Goal: Transaction & Acquisition: Purchase product/service

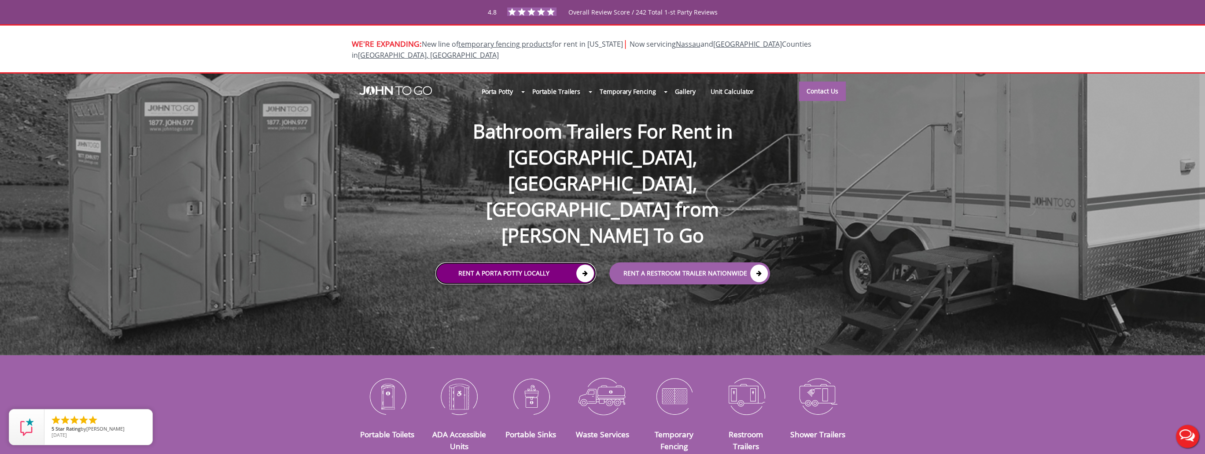
click at [569, 262] on link "Rent a Porta Potty Locally" at bounding box center [515, 273] width 161 height 22
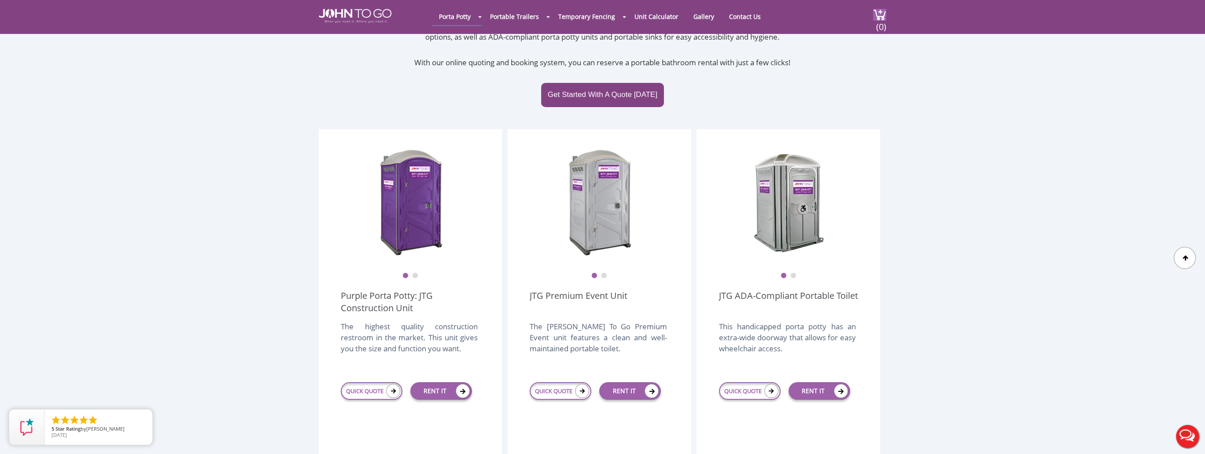
scroll to position [220, 0]
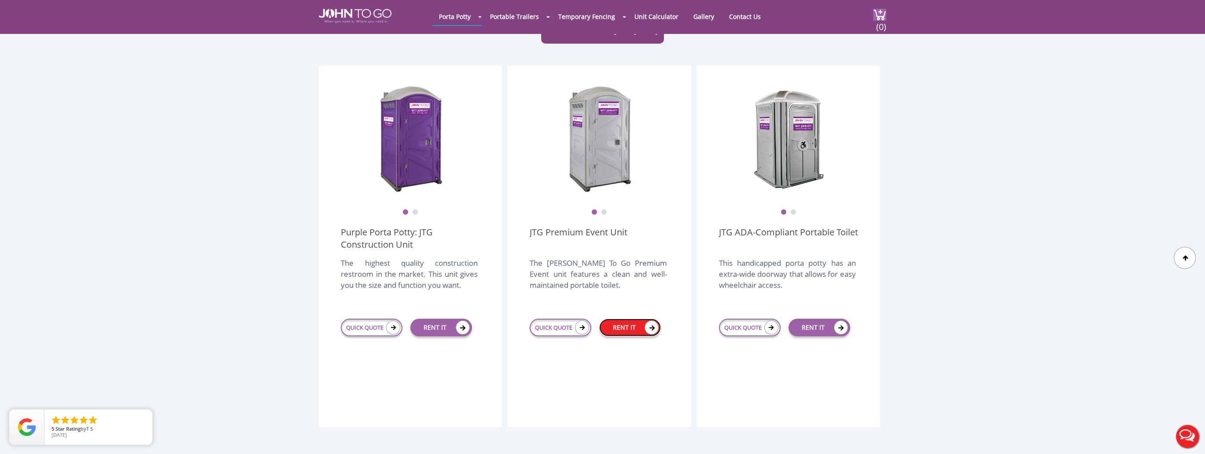
click at [636, 318] on link "RENT IT" at bounding box center [630, 327] width 62 height 18
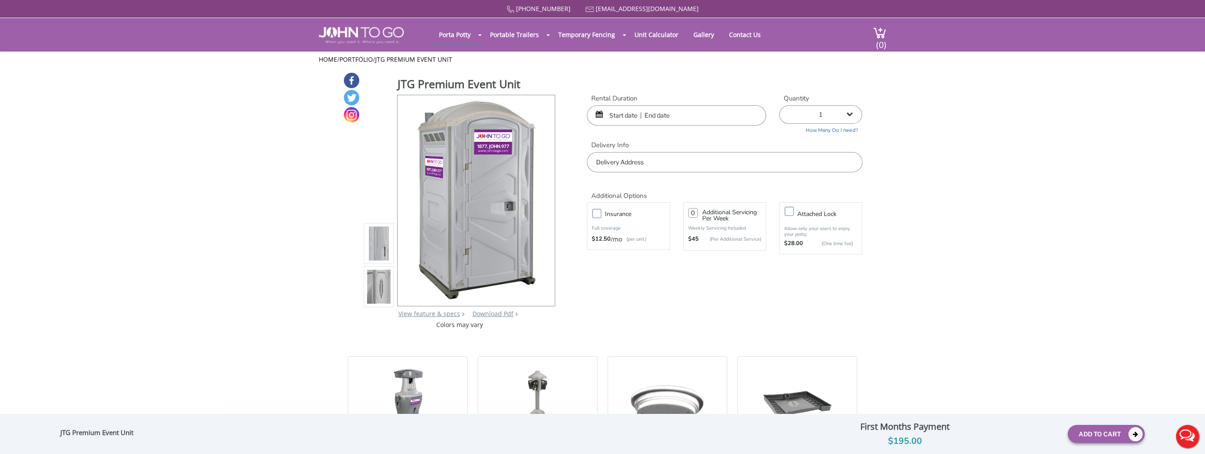
click at [669, 119] on input "text" at bounding box center [676, 115] width 179 height 20
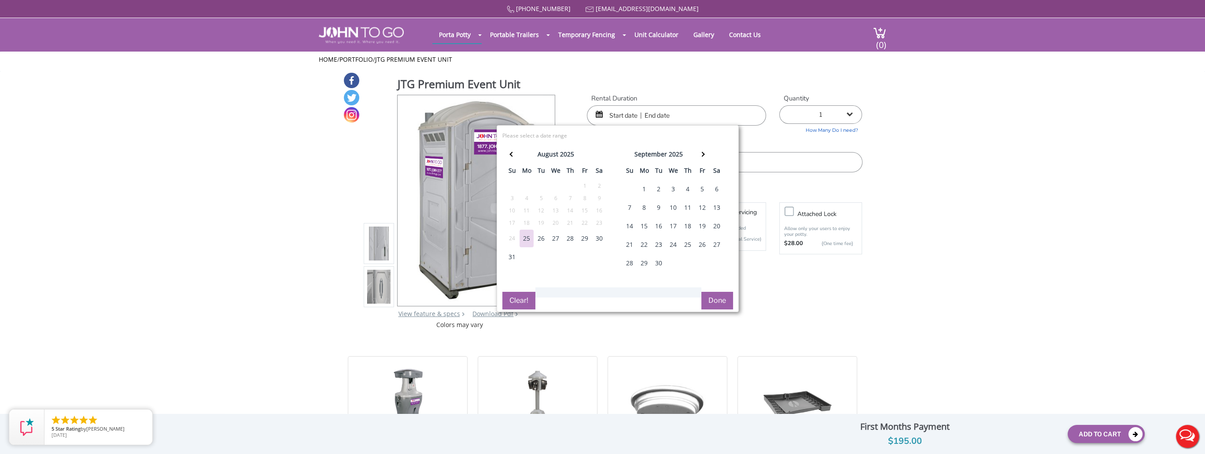
click at [583, 239] on div "29" at bounding box center [585, 238] width 14 height 18
click at [646, 184] on div "1" at bounding box center [644, 189] width 14 height 18
type input "08/29/2025 to 09/01/2025"
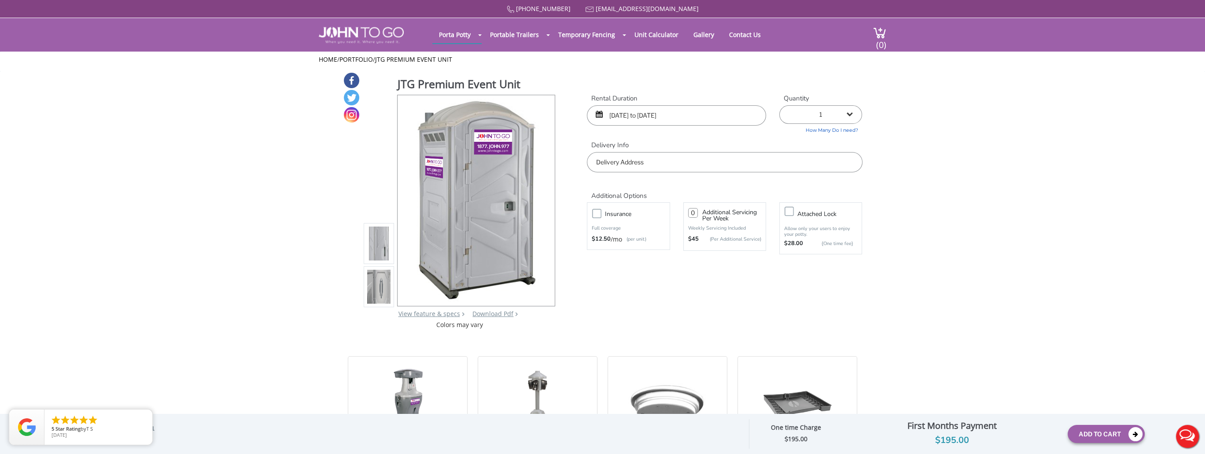
click at [773, 167] on input "text" at bounding box center [724, 162] width 275 height 20
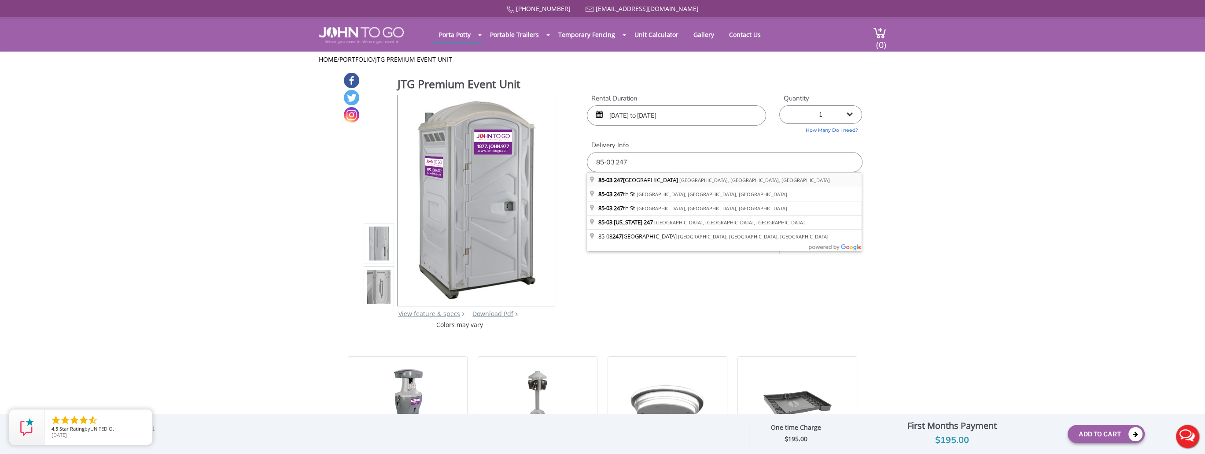
type input "[STREET_ADDRESS]"
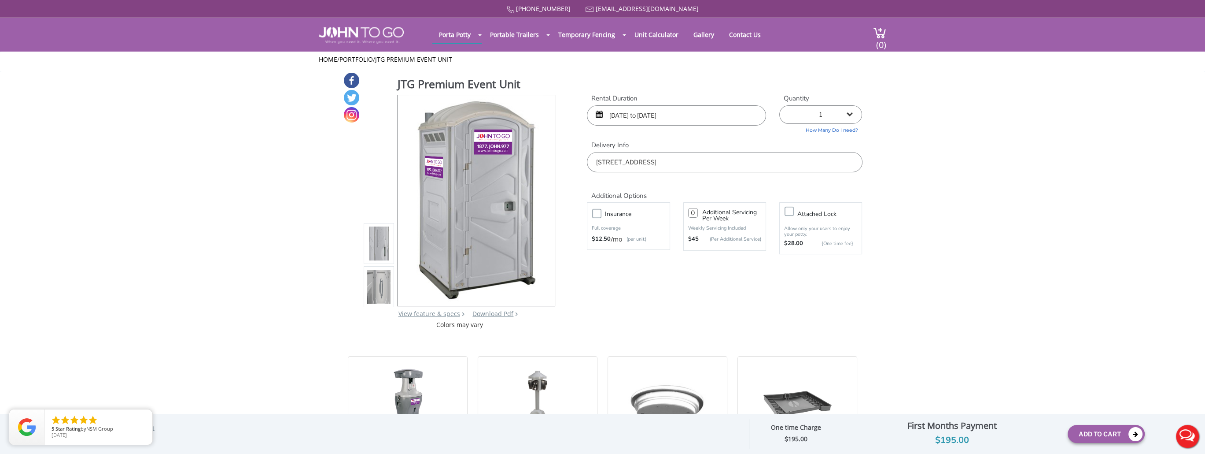
click at [601, 217] on label "Insurance" at bounding box center [637, 213] width 73 height 11
click at [0, 0] on input "Insurance" at bounding box center [0, 0] width 0 height 0
click at [1089, 432] on button "Add To Cart" at bounding box center [1106, 433] width 77 height 18
click at [1111, 435] on button "Add To Cart" at bounding box center [1106, 433] width 77 height 18
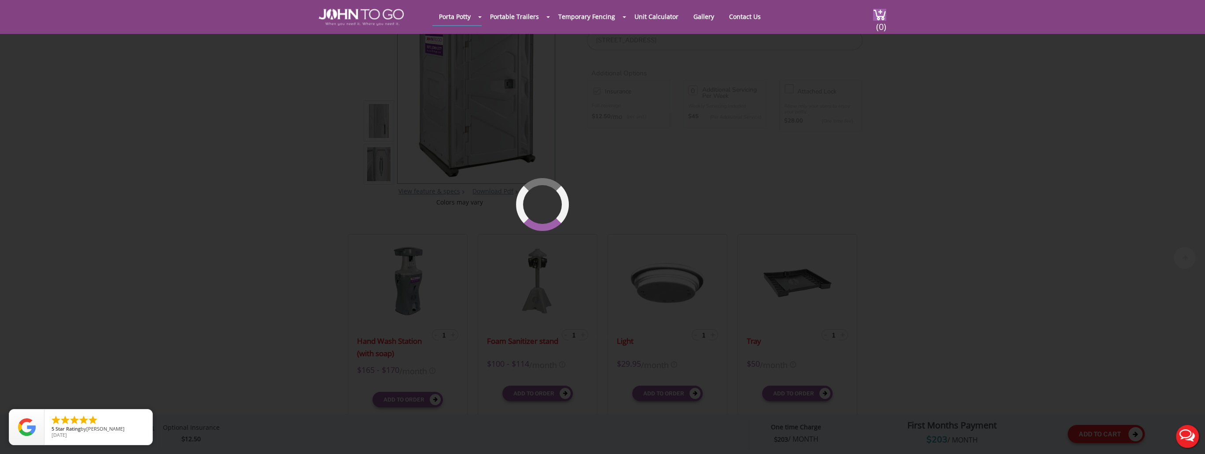
scroll to position [93, 0]
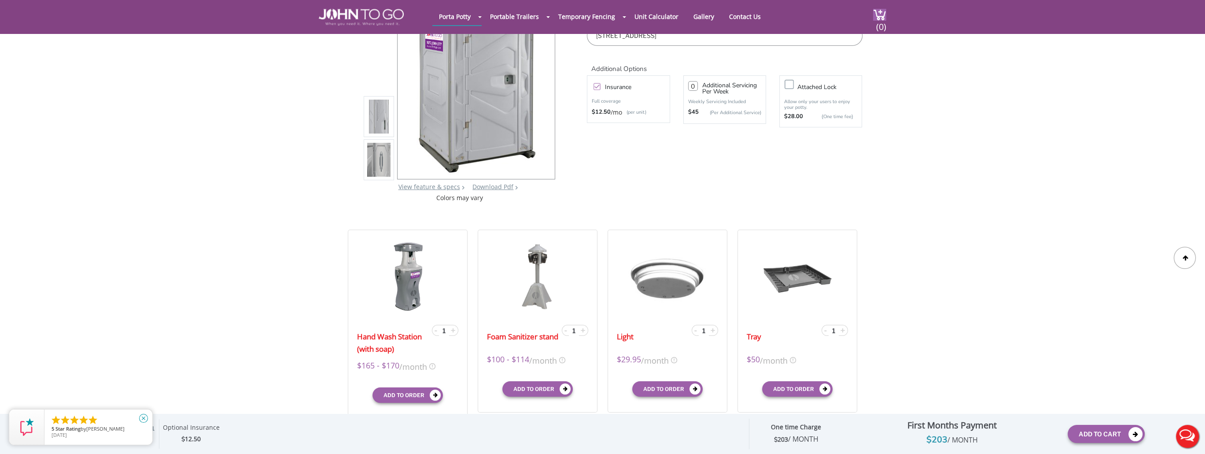
click at [142, 415] on icon "close" at bounding box center [143, 417] width 9 height 9
drag, startPoint x: 111, startPoint y: 430, endPoint x: 117, endPoint y: 429, distance: 6.2
click at [113, 429] on span "[PERSON_NAME]" at bounding box center [105, 428] width 38 height 7
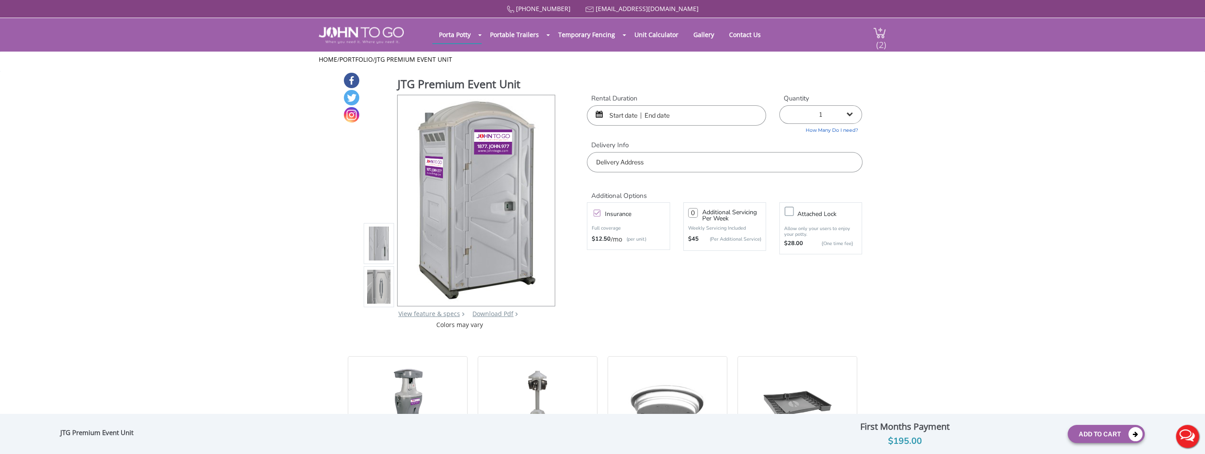
click at [882, 33] on span "(2)" at bounding box center [881, 41] width 11 height 19
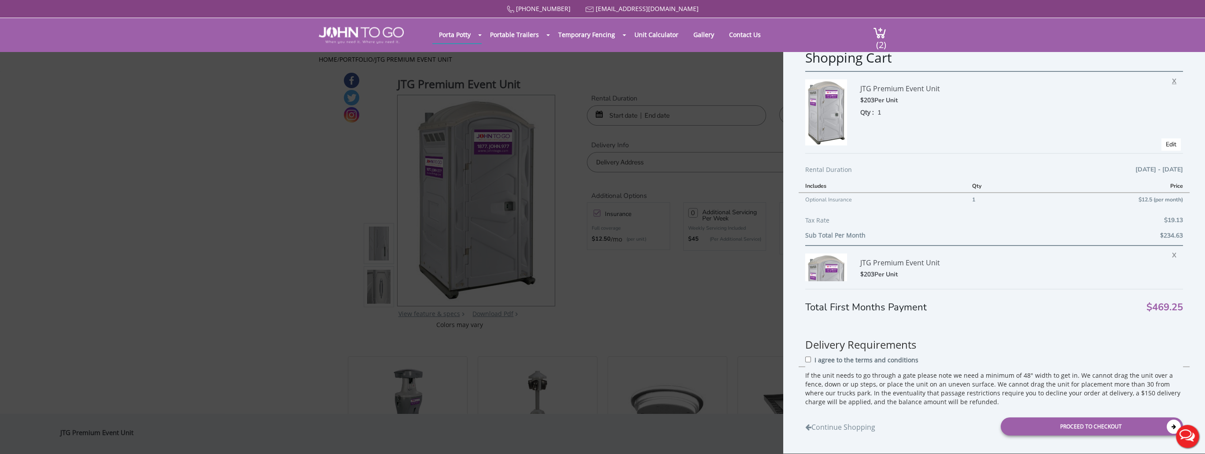
click at [1172, 78] on span "X" at bounding box center [1176, 79] width 9 height 11
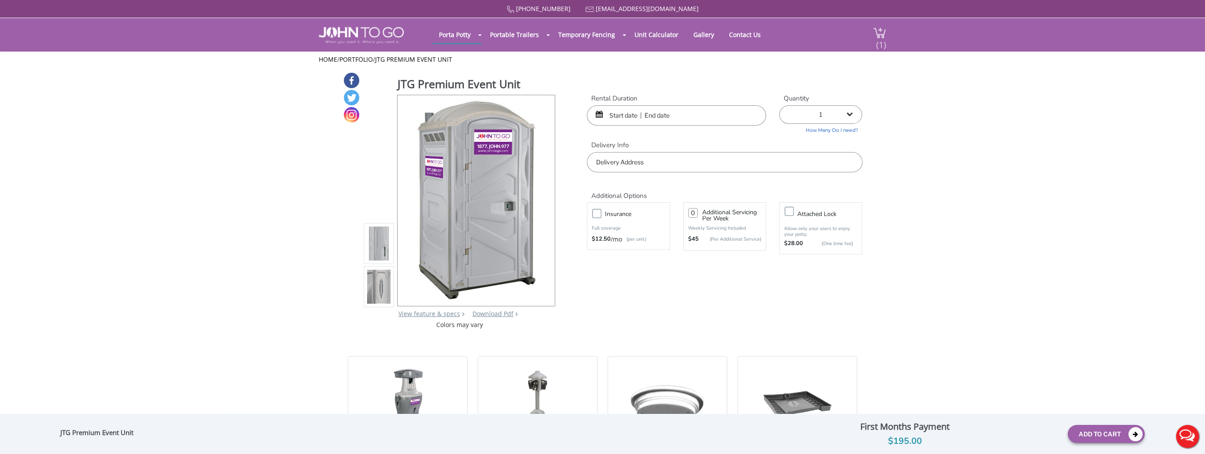
click at [882, 47] on span "(1)" at bounding box center [881, 41] width 11 height 19
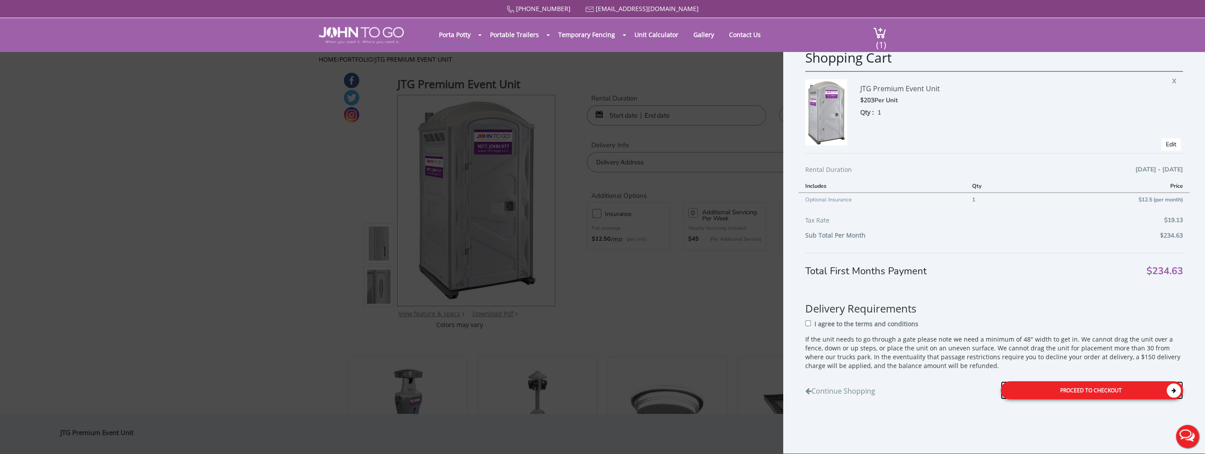
click at [1065, 390] on div "Proceed to Checkout" at bounding box center [1092, 390] width 182 height 18
click at [830, 327] on p "I agree to the terms and conditions" at bounding box center [869, 324] width 104 height 9
click at [814, 326] on input "I agree to the terms and conditions" at bounding box center [811, 324] width 6 height 6
checkbox input "true"
click at [1064, 387] on div "Proceed to Checkout" at bounding box center [1092, 391] width 182 height 18
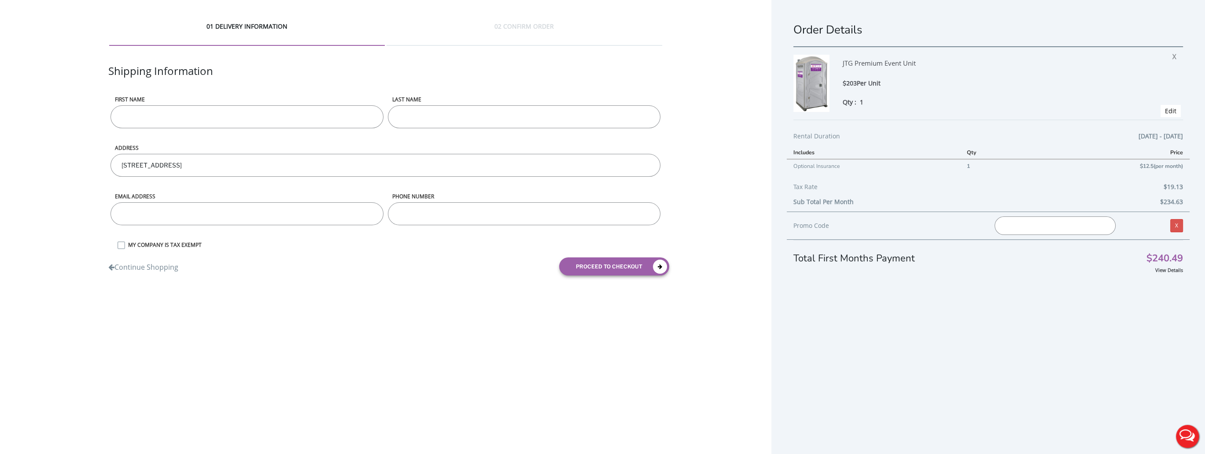
click at [261, 112] on input "First name" at bounding box center [247, 116] width 273 height 23
type input "[PERSON_NAME]"
type input "[EMAIL_ADDRESS][DOMAIN_NAME]"
click at [445, 207] on input "phone number" at bounding box center [524, 213] width 273 height 23
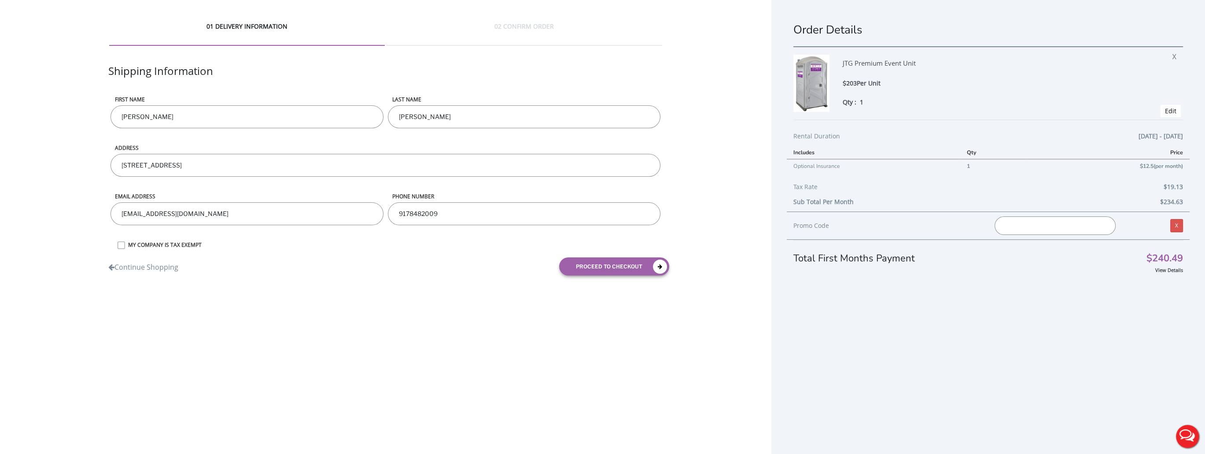
type input "9178482009"
click at [463, 332] on div "01 DELIVERY INFORMATION 02 CONFIRM ORDER Shipping Information First name Hardat…" at bounding box center [602, 238] width 1205 height 476
click at [605, 258] on button "proceed to checkout" at bounding box center [614, 266] width 110 height 18
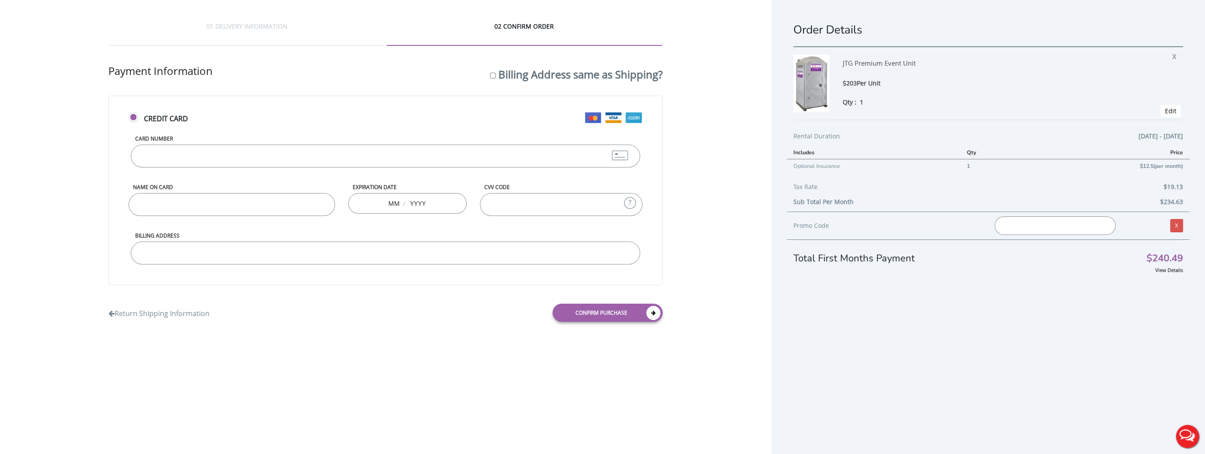
click at [288, 148] on input "Card Number" at bounding box center [385, 155] width 509 height 23
click at [707, 156] on div "01 DELIVERY INFORMATION 02 CONFIRM ORDER Shipping Information First name Hardat…" at bounding box center [385, 175] width 771 height 350
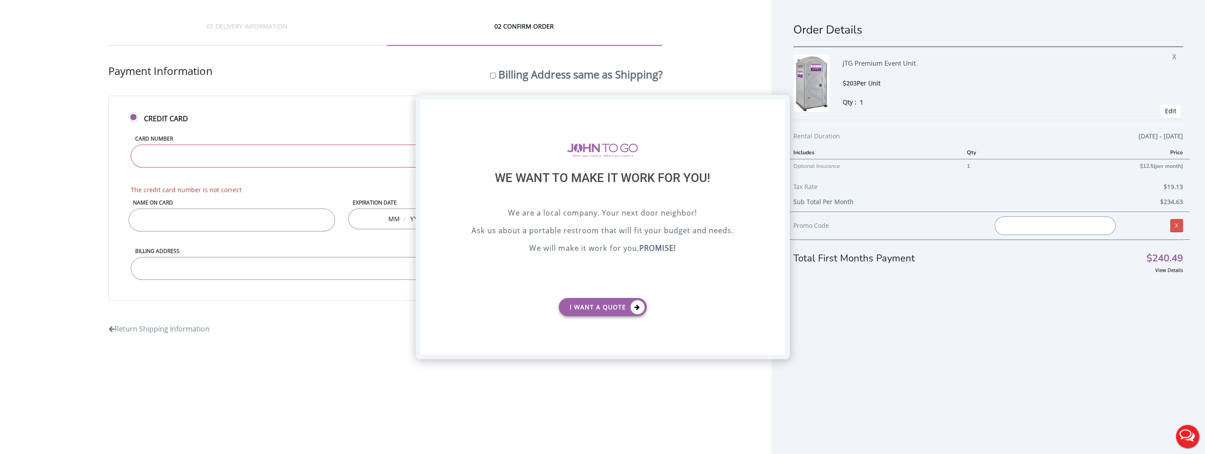
click at [776, 104] on div "X" at bounding box center [778, 106] width 14 height 15
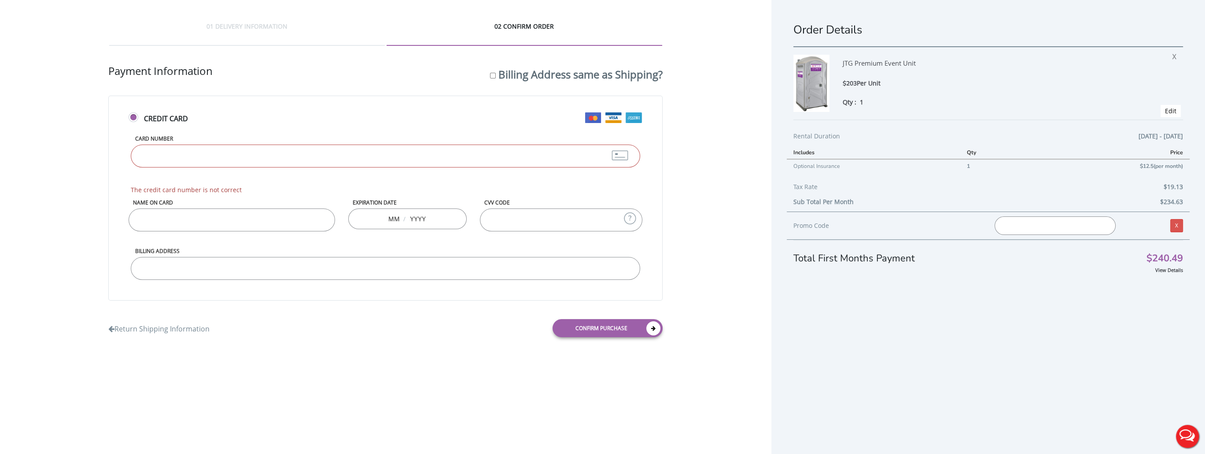
click at [312, 157] on input "Card Number" at bounding box center [385, 155] width 509 height 23
click at [493, 368] on div "01 DELIVERY INFORMATION 02 CONFIRM ORDER Shipping Information First name Hardat…" at bounding box center [602, 238] width 1205 height 476
click at [243, 153] on input "Card Number" at bounding box center [385, 155] width 509 height 23
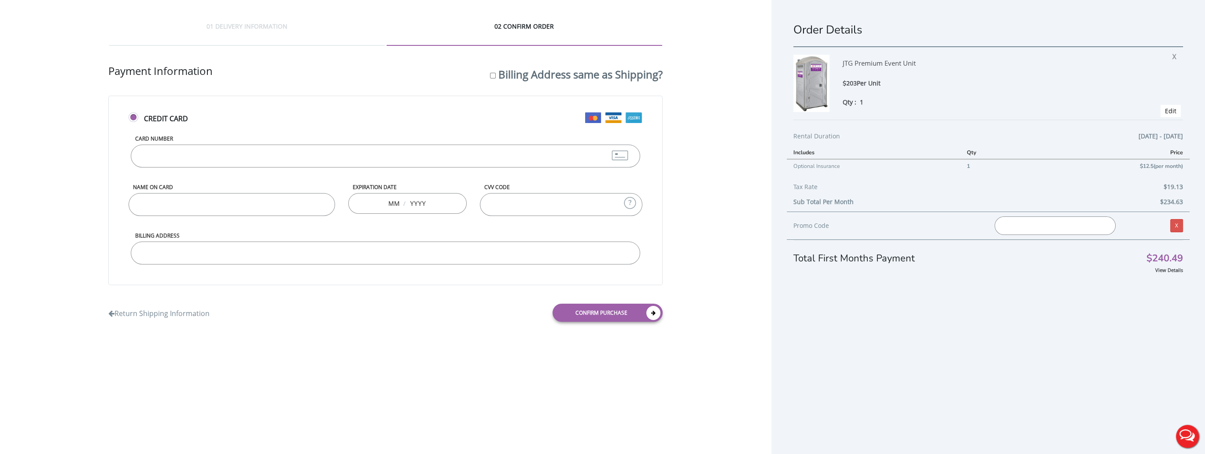
type input "4862369532003702"
click at [65, 242] on div "01 DELIVERY INFORMATION 02 CONFIRM ORDER Shipping Information First name Hardat…" at bounding box center [385, 175] width 771 height 350
click at [196, 201] on input "Name on Card" at bounding box center [232, 204] width 207 height 23
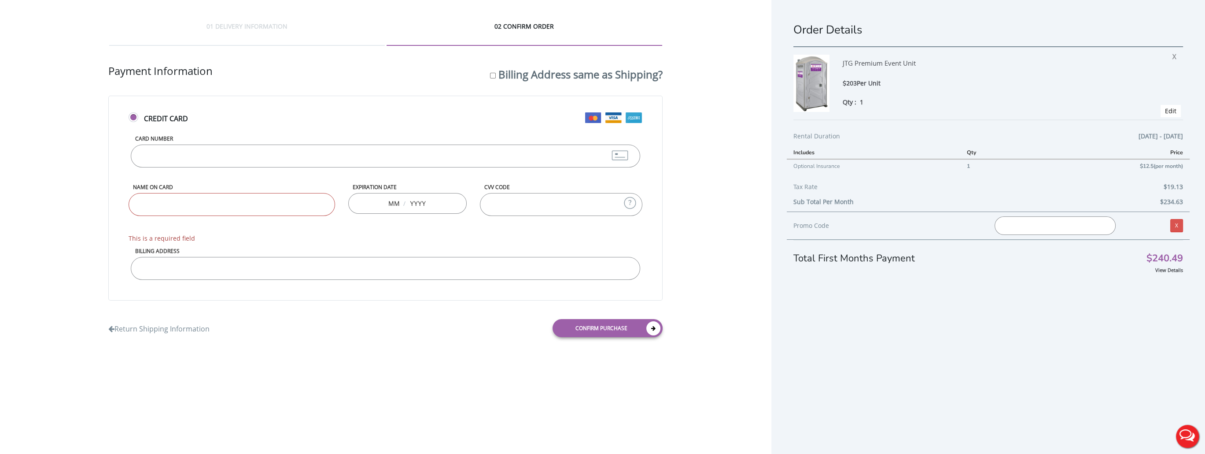
click at [986, 300] on div "Order Details JTG Premium Event Unit $203 Per Unit Qty : 1 X Edit Rental Durati…" at bounding box center [988, 238] width 434 height 476
drag, startPoint x: 1039, startPoint y: 225, endPoint x: 1043, endPoint y: 229, distance: 5.9
click at [1039, 225] on input "text" at bounding box center [1055, 225] width 121 height 18
drag, startPoint x: 791, startPoint y: 163, endPoint x: 851, endPoint y: 161, distance: 59.9
click at [851, 161] on td "Optional Insurance" at bounding box center [873, 165] width 173 height 13
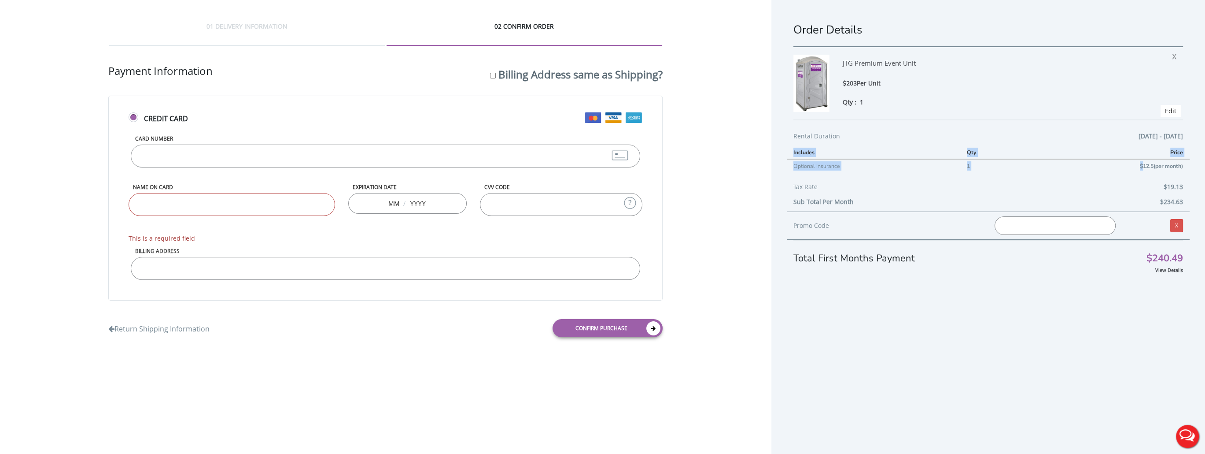
drag, startPoint x: 1136, startPoint y: 165, endPoint x: 1202, endPoint y: 162, distance: 66.1
click at [1202, 162] on div "Order Details JTG Premium Event Unit $203 Per Unit Qty : 1 X Edit Rental Durati…" at bounding box center [988, 238] width 434 height 476
click at [1101, 173] on div "Includes Qty Price Optional Insurance 1 $12.5(per month)" at bounding box center [988, 164] width 403 height 36
drag, startPoint x: 1130, startPoint y: 163, endPoint x: 1188, endPoint y: 162, distance: 57.7
click at [1188, 162] on div "Order Details JTG Premium Event Unit $203 Per Unit Qty : 1 X Edit Rental Durati…" at bounding box center [988, 238] width 434 height 476
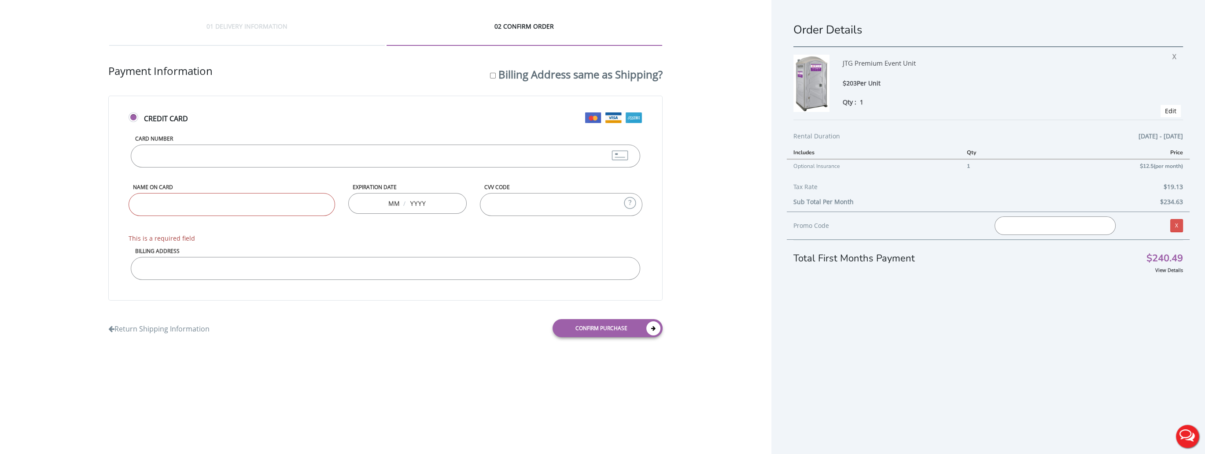
drag, startPoint x: 962, startPoint y: 181, endPoint x: 912, endPoint y: 181, distance: 49.3
click at [962, 181] on div "Tax Rate $19.13" at bounding box center [988, 188] width 390 height 15
drag, startPoint x: 788, startPoint y: 167, endPoint x: 1177, endPoint y: 177, distance: 389.8
click at [1192, 169] on div "Order Details JTG Premium Event Unit $203 Per Unit Qty : 1 X Edit Rental Durati…" at bounding box center [988, 238] width 434 height 476
drag, startPoint x: 858, startPoint y: 190, endPoint x: 1180, endPoint y: 210, distance: 322.9
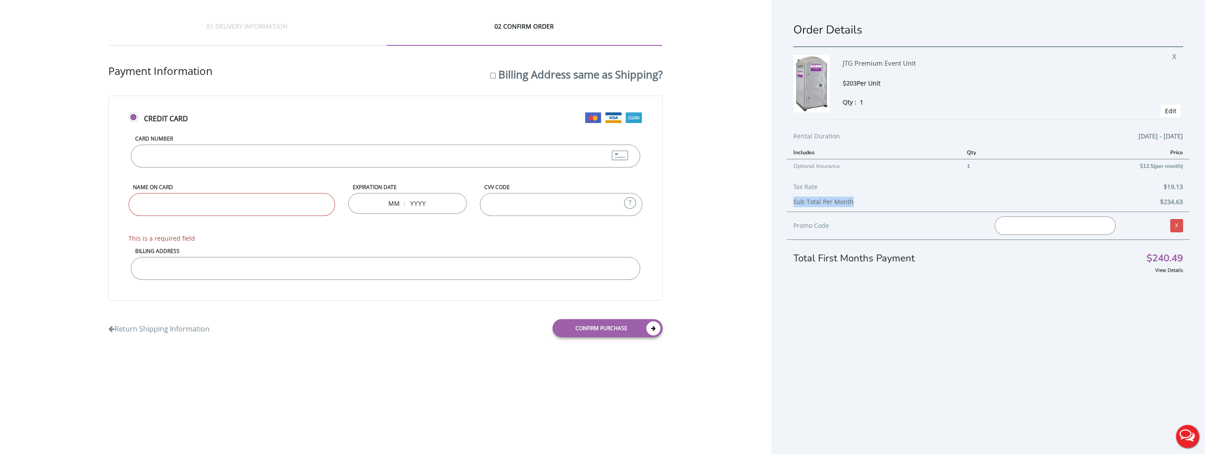
click at [1192, 199] on div "Order Details JTG Premium Event Unit $203 Per Unit Qty : 1 X Edit Rental Durati…" at bounding box center [988, 238] width 434 height 476
click at [1076, 299] on div "Order Details JTG Premium Event Unit $203 Per Unit Qty : 1 X Edit Rental Durati…" at bounding box center [988, 238] width 434 height 476
drag, startPoint x: 625, startPoint y: 44, endPoint x: 812, endPoint y: 25, distance: 187.2
click at [652, 18] on div "01 DELIVERY INFORMATION 02 CONFIRM ORDER Shipping Information First name Hardat…" at bounding box center [385, 182] width 771 height 365
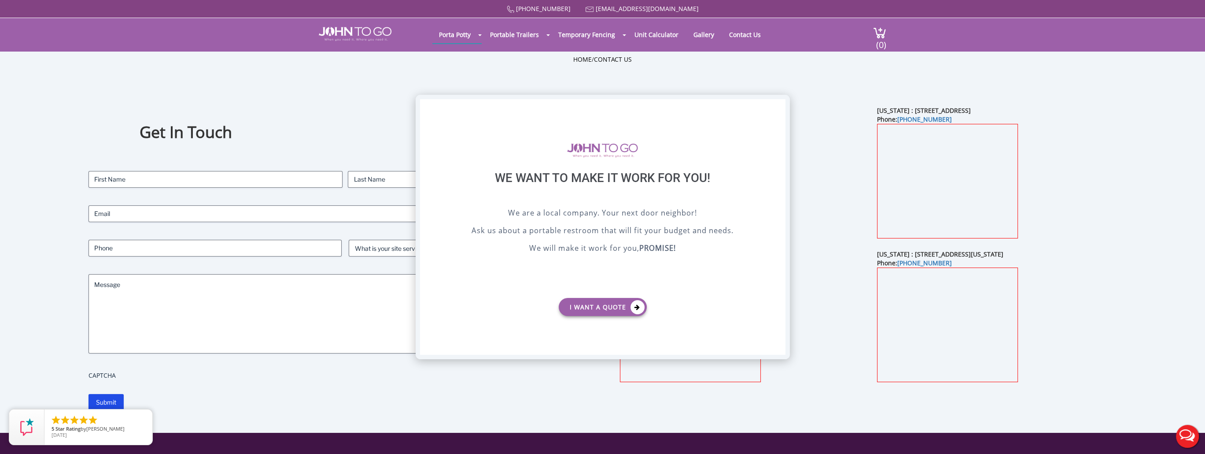
click at [777, 106] on div "X" at bounding box center [778, 106] width 14 height 15
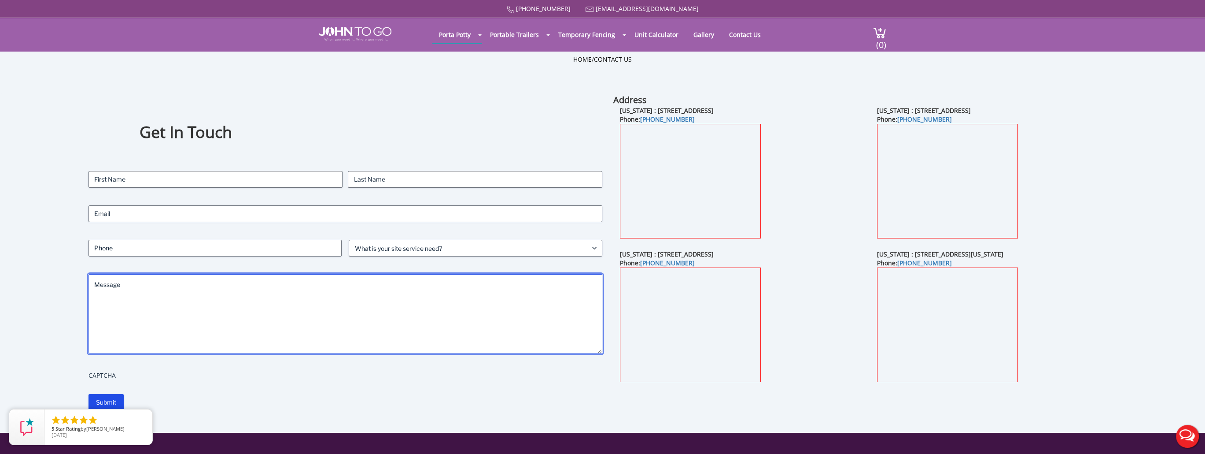
click at [454, 297] on textarea "Message" at bounding box center [346, 313] width 514 height 79
